Goal: Task Accomplishment & Management: Manage account settings

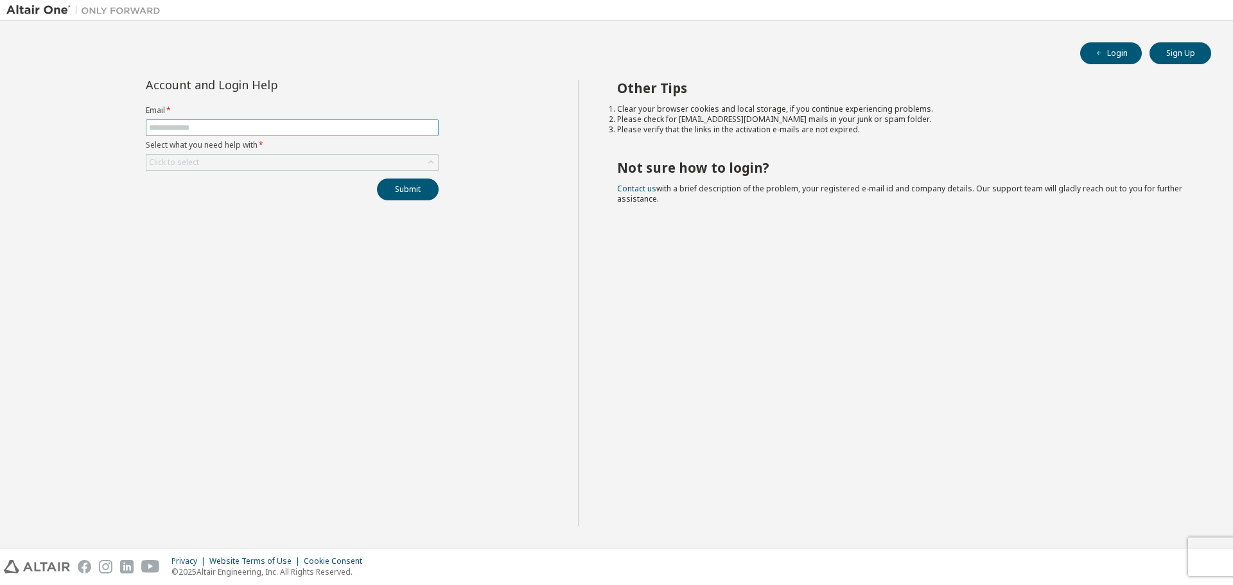
click at [235, 130] on input "text" at bounding box center [292, 128] width 286 height 10
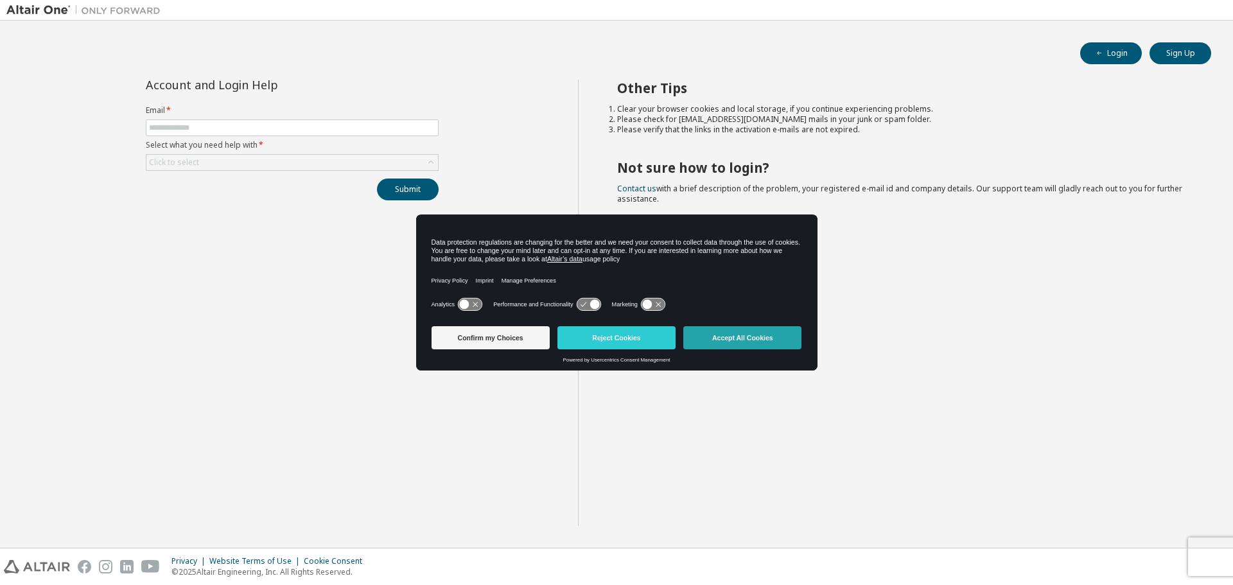
click at [740, 339] on button "Accept All Cookies" at bounding box center [742, 337] width 118 height 23
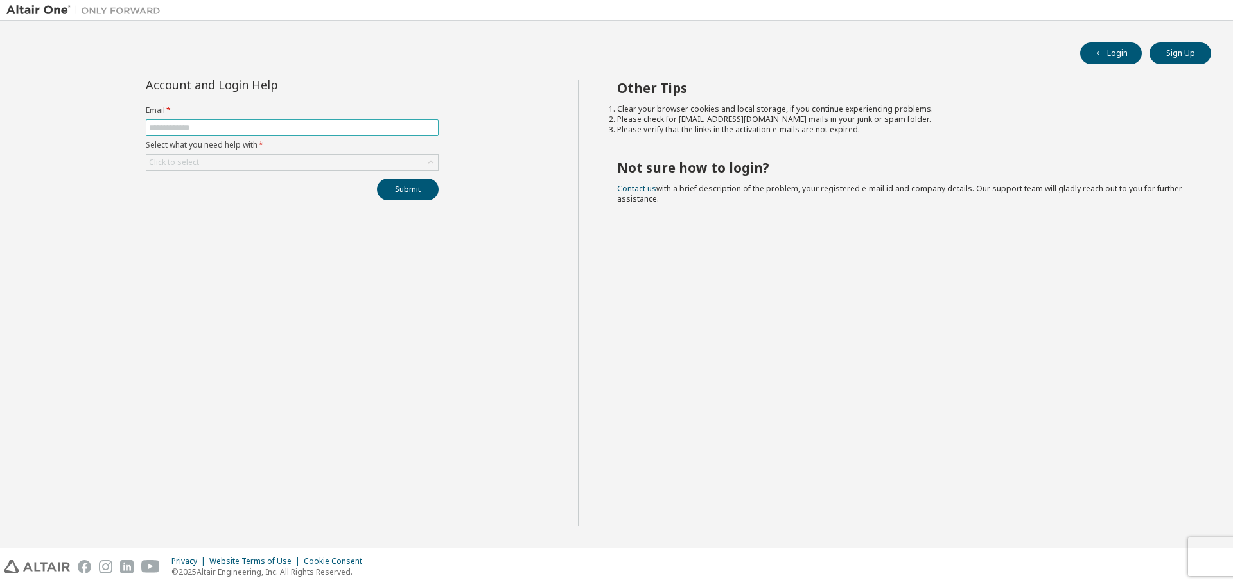
click at [268, 129] on input "text" at bounding box center [292, 128] width 286 height 10
type input "**********"
click at [287, 161] on div "Click to select" at bounding box center [292, 162] width 292 height 15
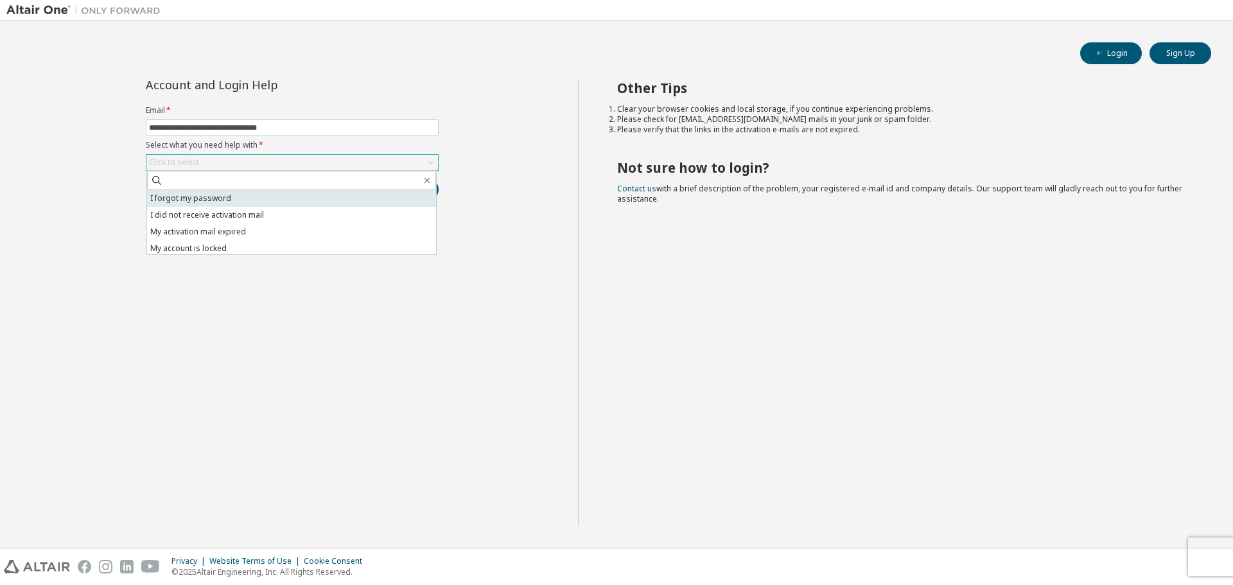
click at [275, 200] on li "I forgot my password" at bounding box center [291, 198] width 289 height 17
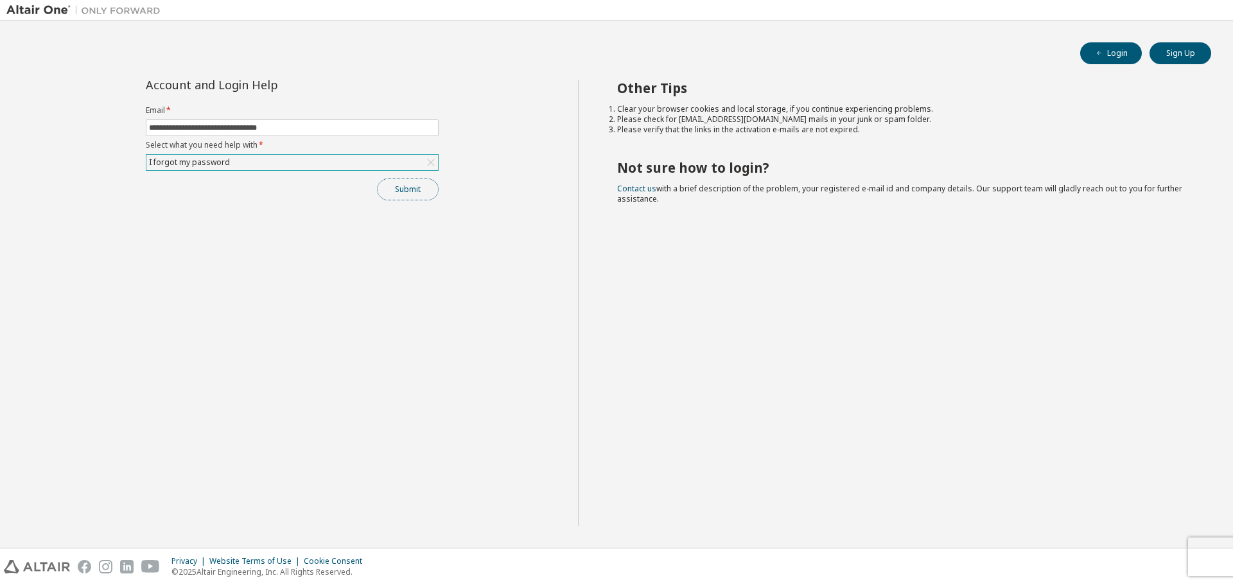
click at [410, 193] on button "Submit" at bounding box center [408, 190] width 62 height 22
